Goal: Task Accomplishment & Management: Manage account settings

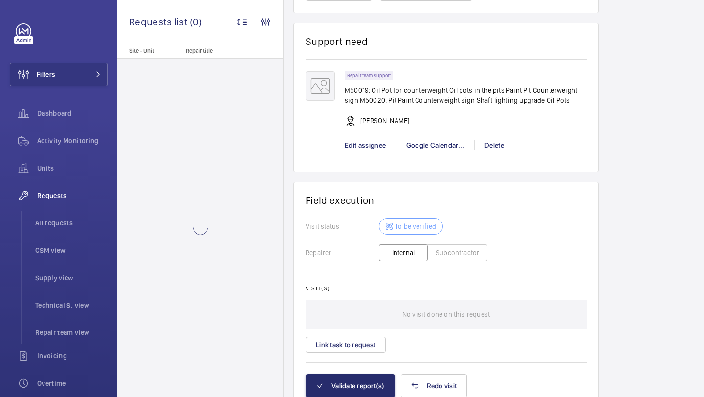
scroll to position [843, 0]
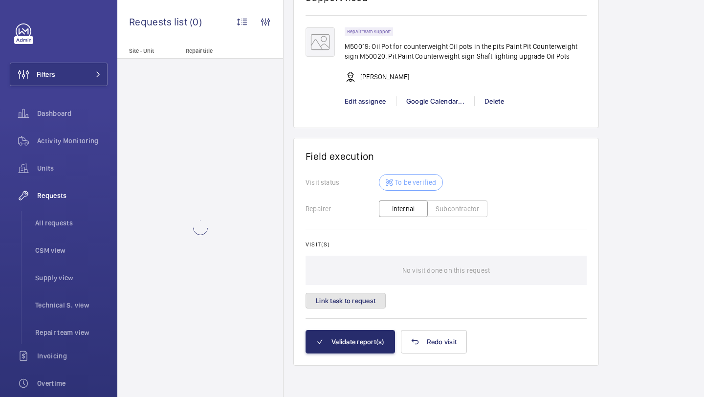
click at [368, 305] on button "Link task to request" at bounding box center [346, 301] width 80 height 16
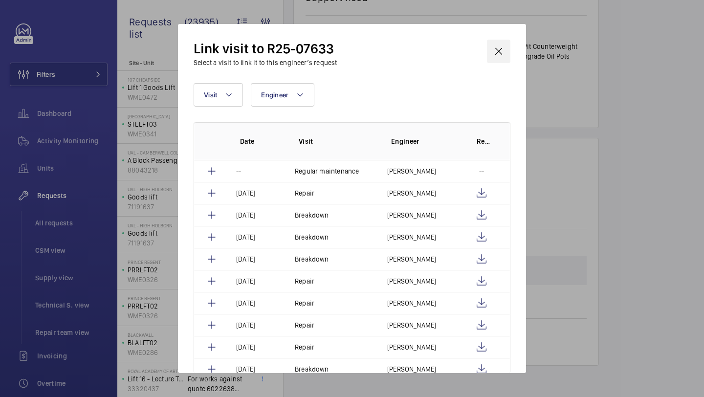
click at [492, 56] on wm-front-icon-button at bounding box center [498, 51] width 23 height 23
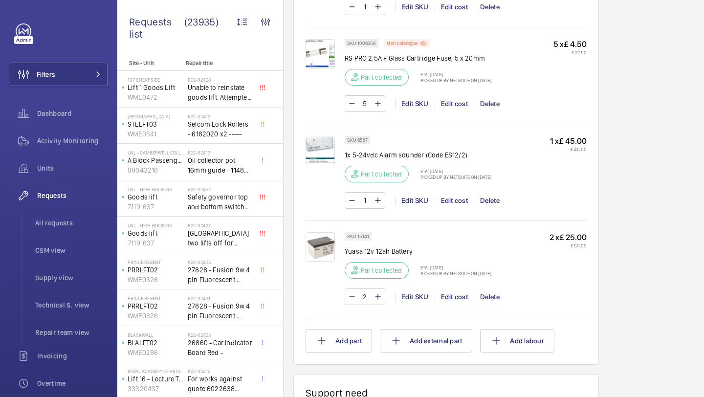
scroll to position [1211, 0]
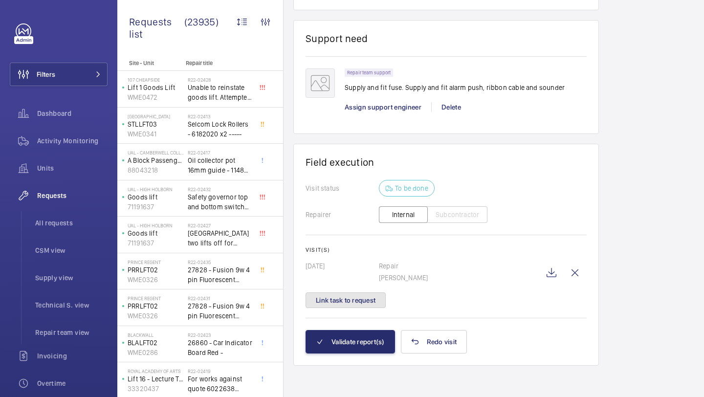
click at [365, 303] on button "Link task to request" at bounding box center [346, 300] width 80 height 16
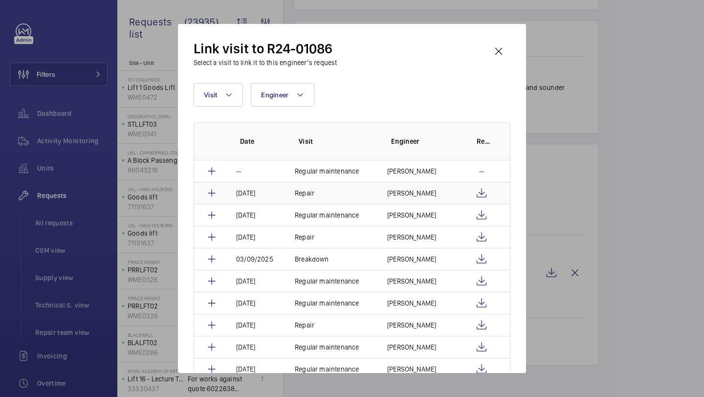
click at [381, 190] on td "Jack Gambie" at bounding box center [418, 193] width 86 height 22
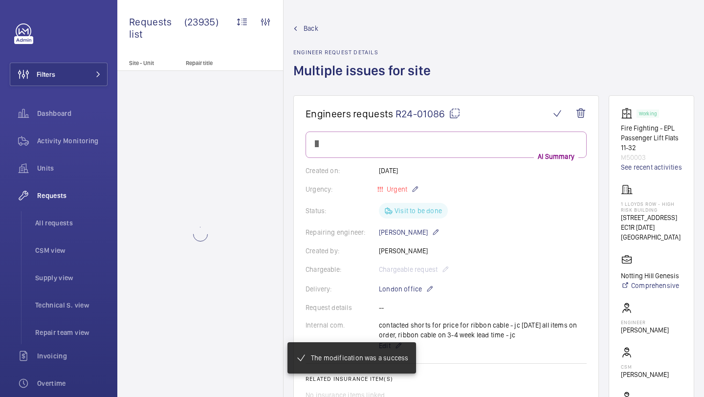
scroll to position [1203, 0]
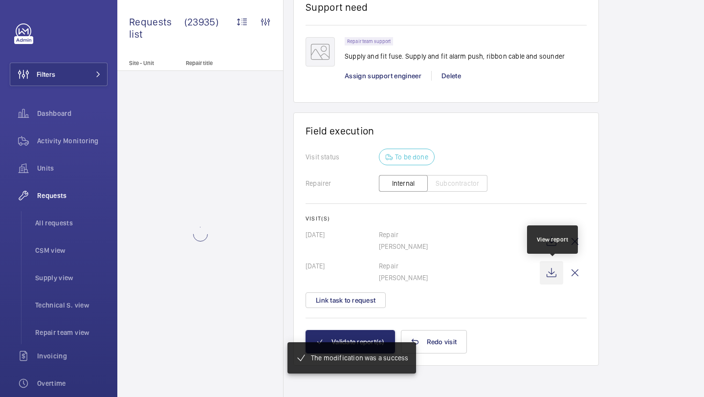
click at [551, 270] on wm-front-icon-button at bounding box center [551, 272] width 23 height 23
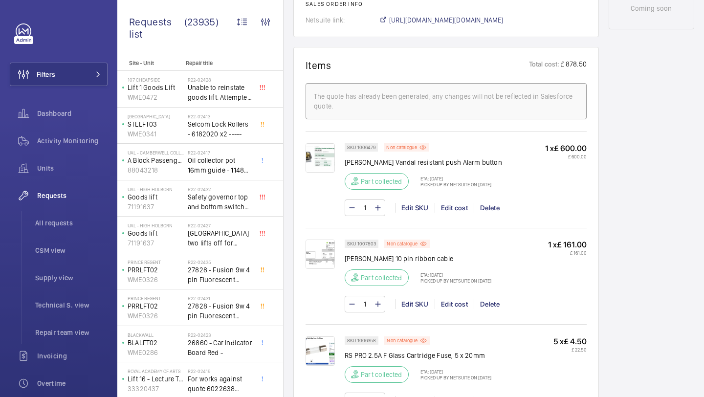
scroll to position [415, 0]
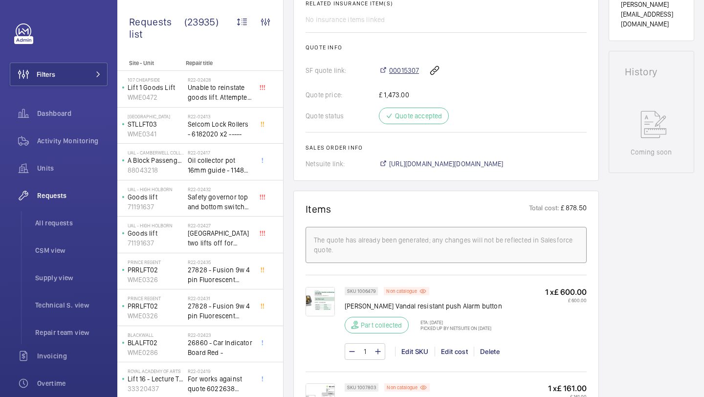
click at [396, 71] on span "00015307" at bounding box center [404, 71] width 30 height 10
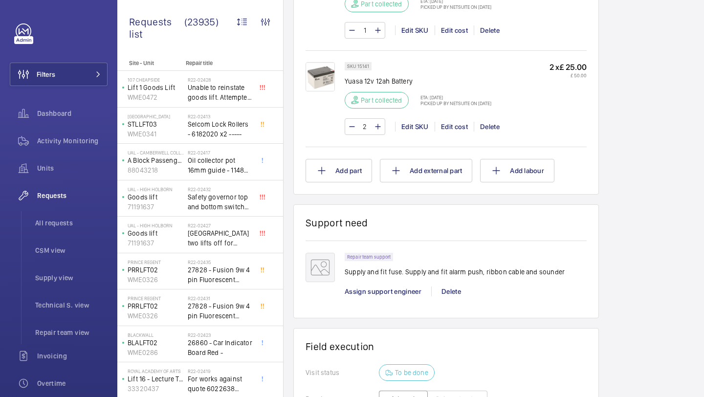
scroll to position [1242, 0]
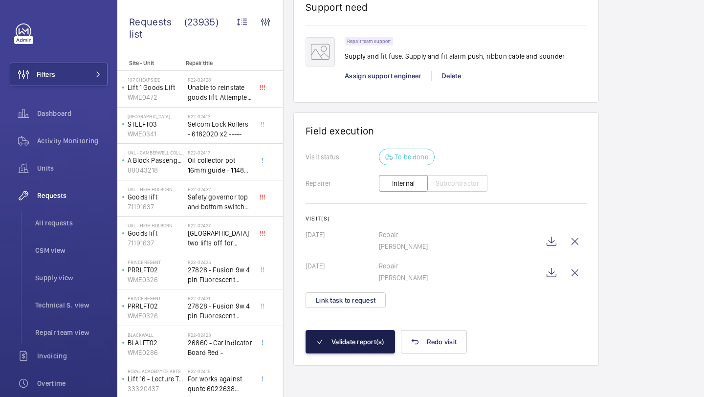
click at [358, 335] on button "Validate report(s)" at bounding box center [350, 341] width 89 height 23
click at [348, 344] on button "Validate report(s)" at bounding box center [350, 341] width 89 height 23
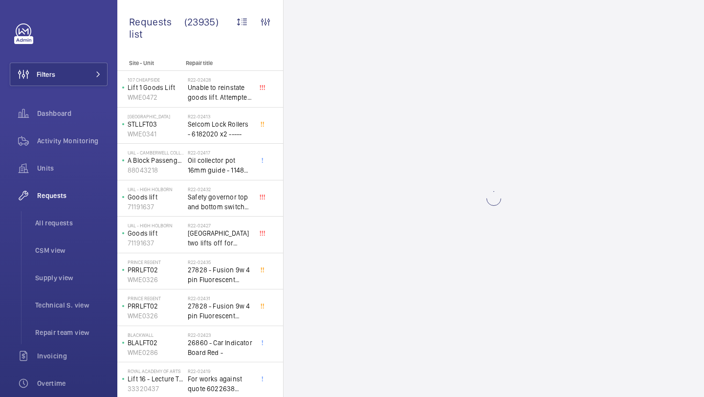
click at [348, 344] on wm-front-async-data-loader at bounding box center [494, 198] width 420 height 397
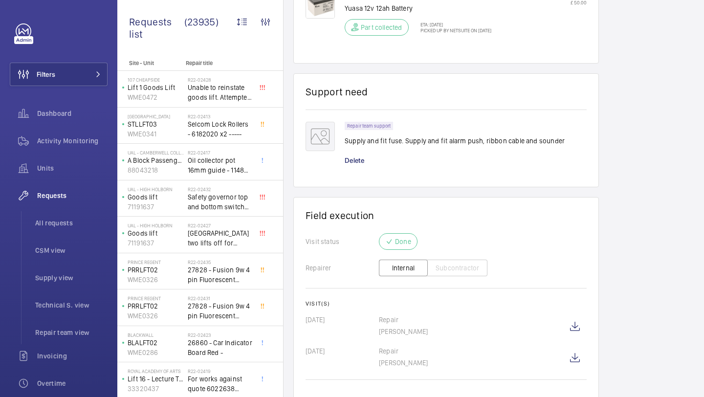
scroll to position [1009, 0]
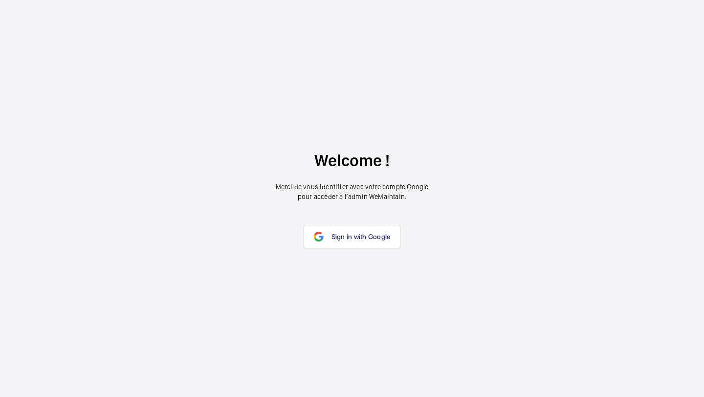
click at [349, 264] on wm-front-google-login "Welcome ! Merci de vous identifier avec votre compte Google pour accéder à l’ad…" at bounding box center [352, 198] width 704 height 397
click at [350, 246] on link "Sign in with Google" at bounding box center [352, 236] width 97 height 23
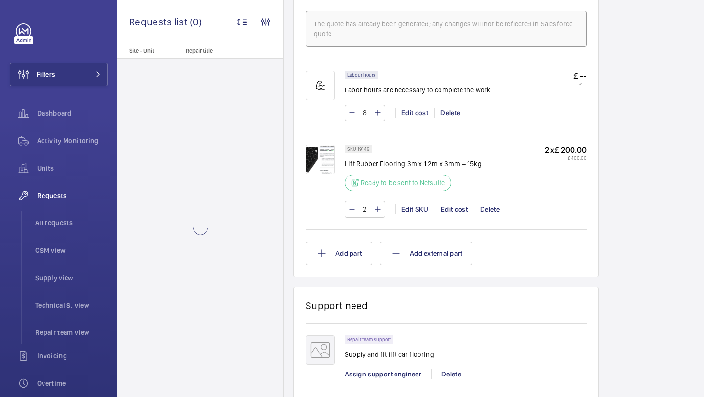
scroll to position [617, 0]
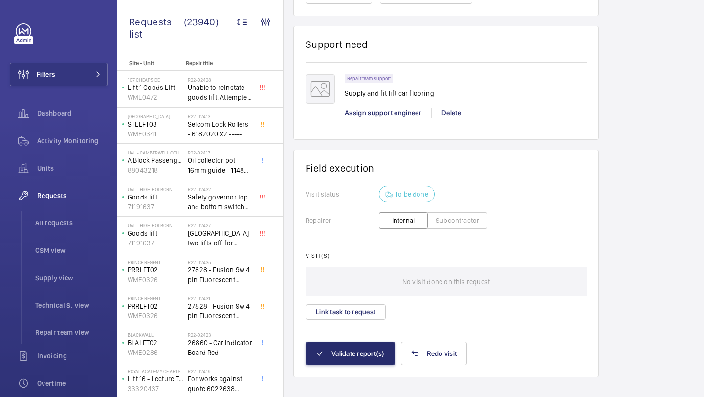
scroll to position [862, 0]
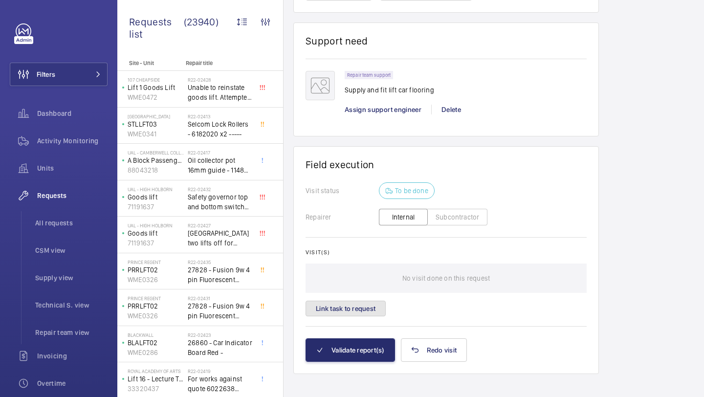
click at [362, 312] on button "Link task to request" at bounding box center [346, 309] width 80 height 16
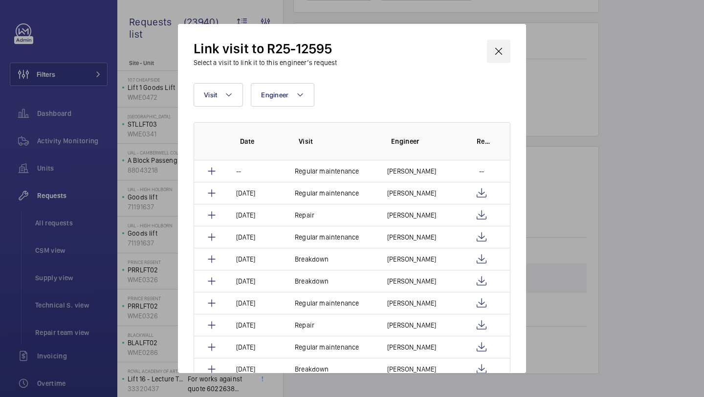
click at [505, 48] on wm-front-icon-button at bounding box center [498, 51] width 23 height 23
